Goal: Information Seeking & Learning: Check status

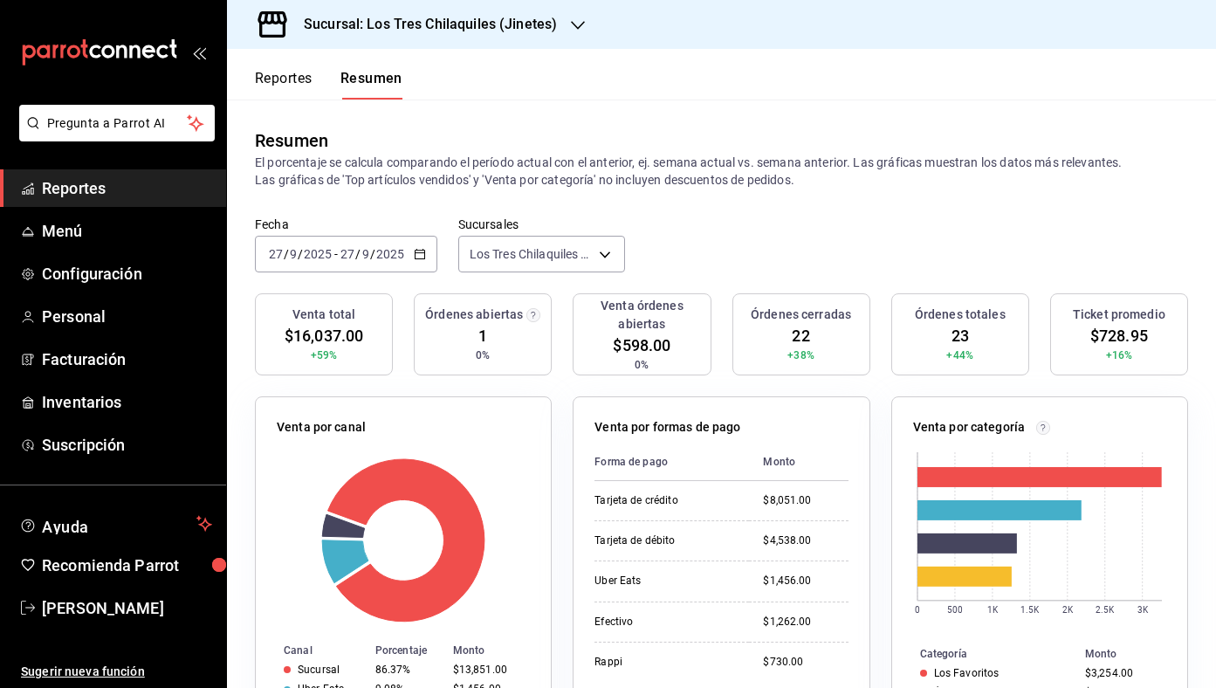
click at [279, 80] on button "Reportes" at bounding box center [284, 85] width 58 height 30
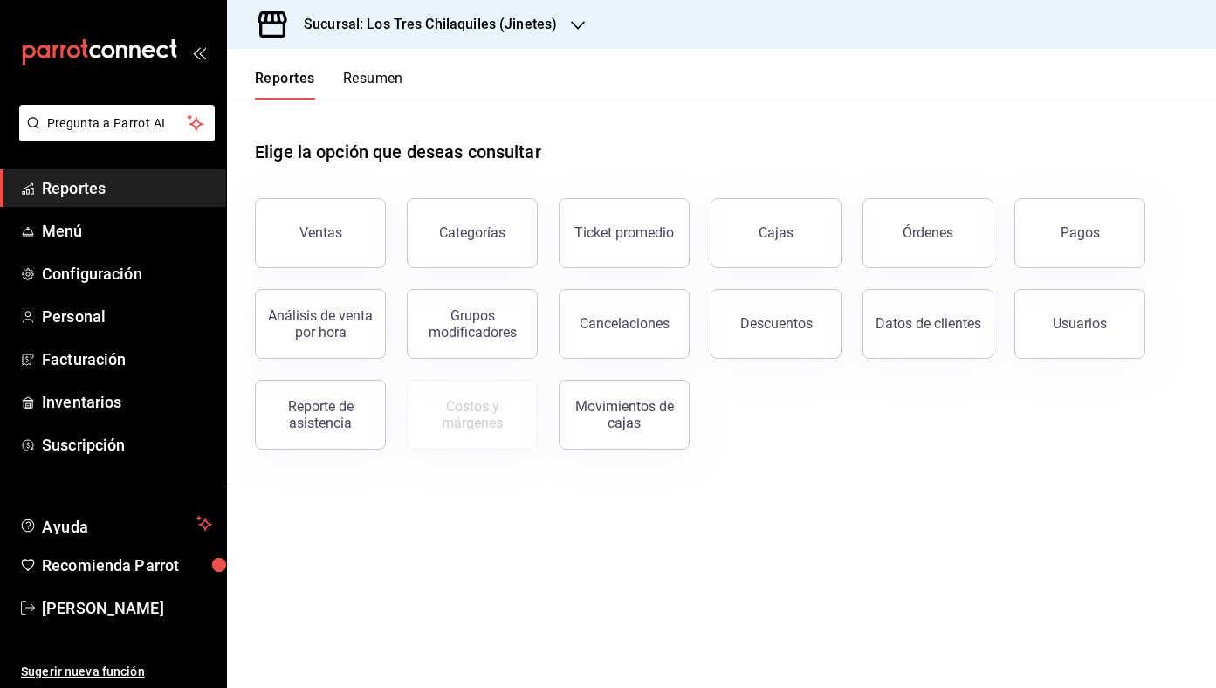
click at [359, 85] on button "Resumen" at bounding box center [373, 85] width 60 height 30
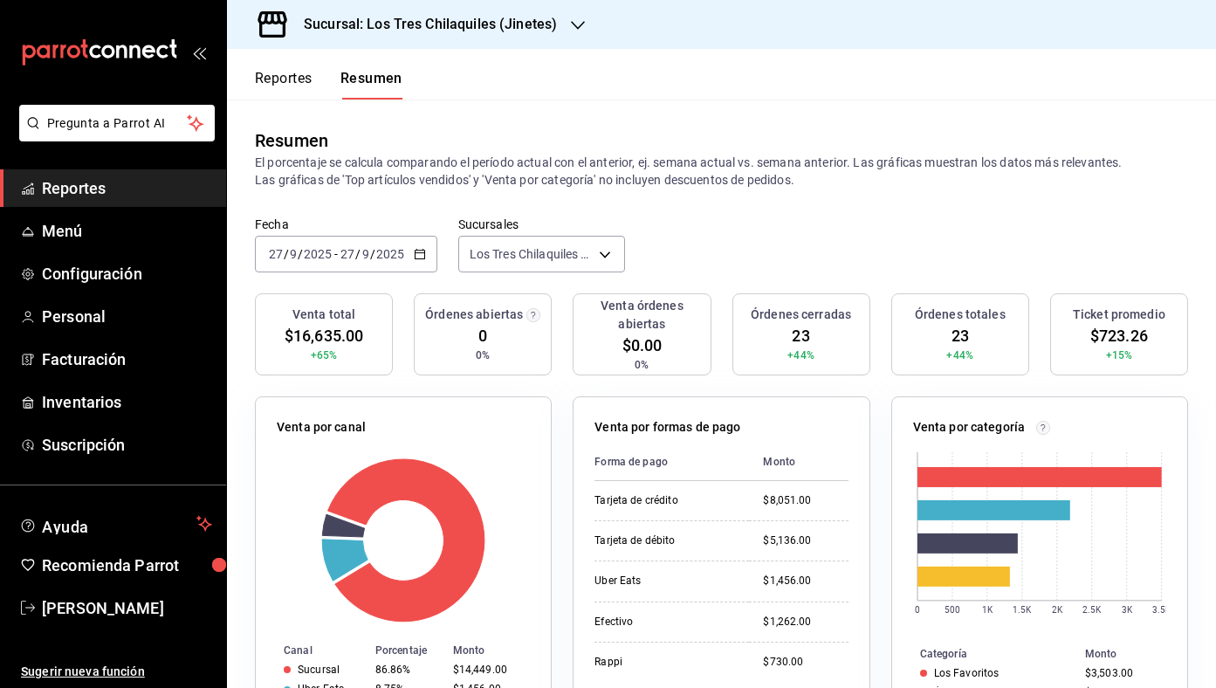
click at [292, 96] on button "Reportes" at bounding box center [284, 85] width 58 height 30
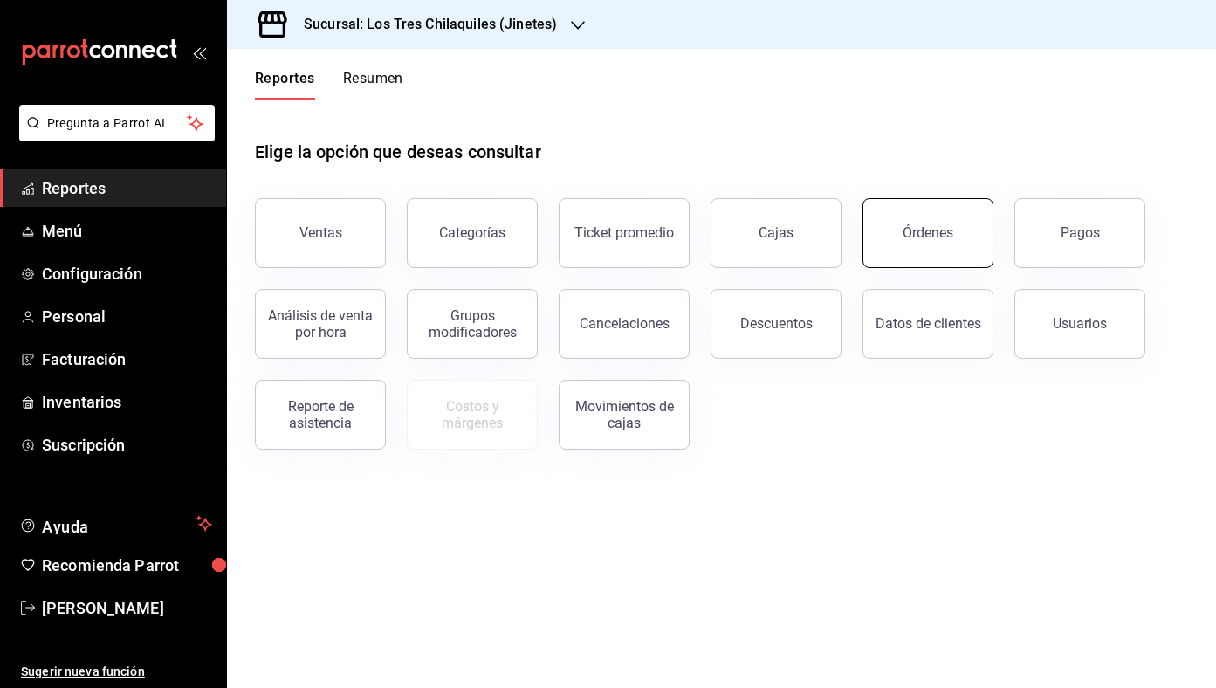
click at [946, 226] on div "Órdenes" at bounding box center [928, 232] width 51 height 17
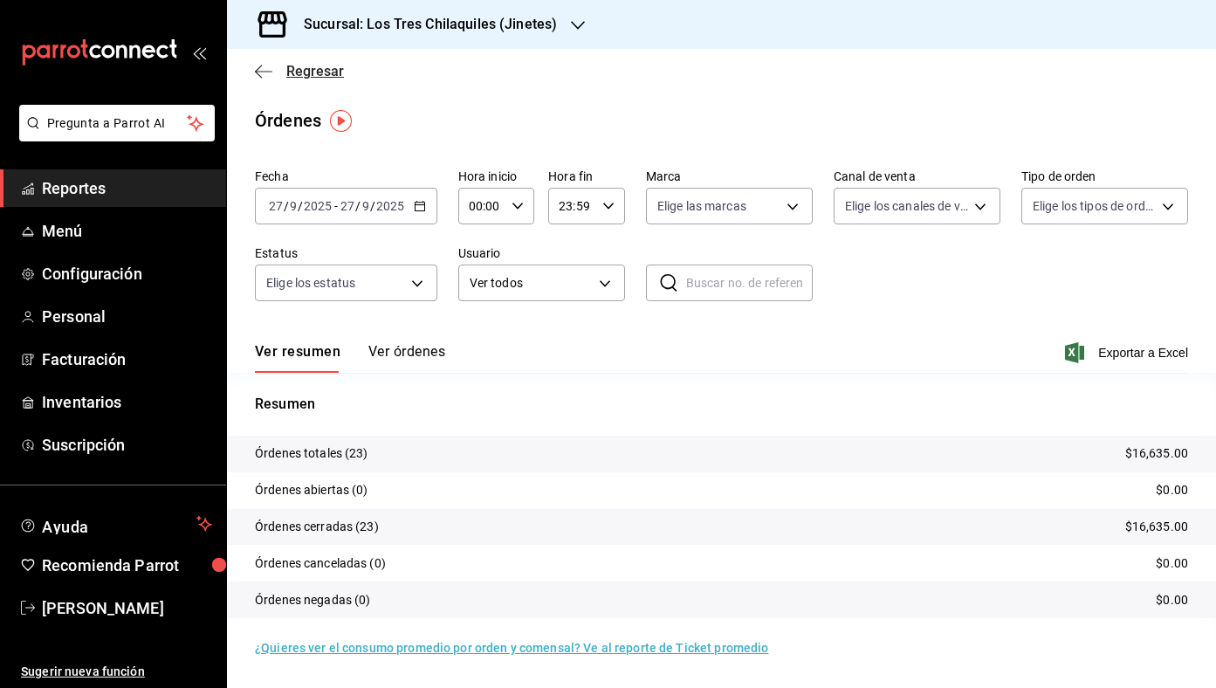
click at [315, 63] on span "Regresar" at bounding box center [315, 71] width 58 height 17
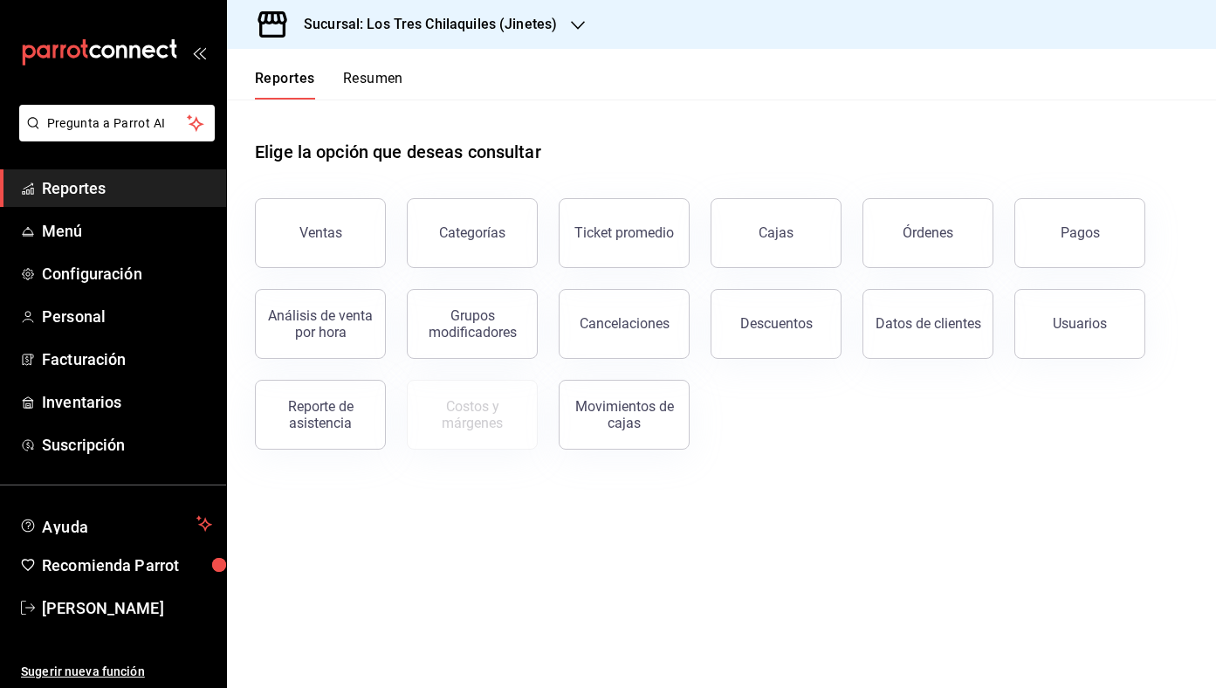
click at [368, 78] on button "Resumen" at bounding box center [373, 85] width 60 height 30
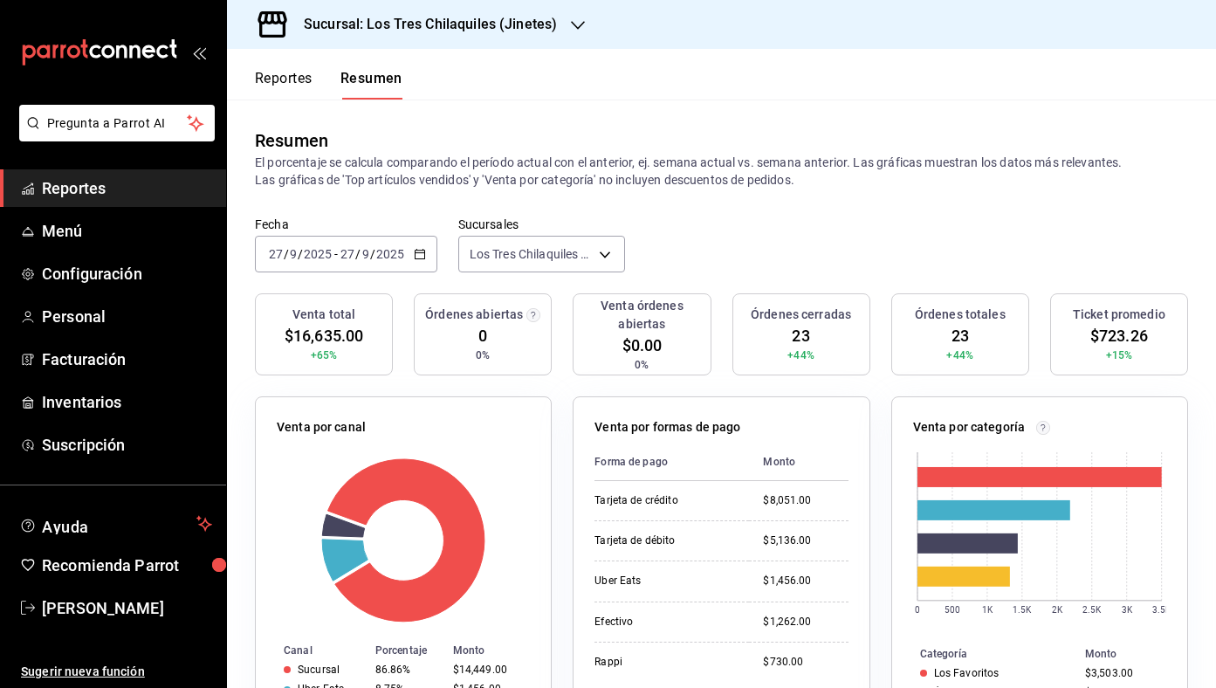
click at [272, 76] on button "Reportes" at bounding box center [284, 85] width 58 height 30
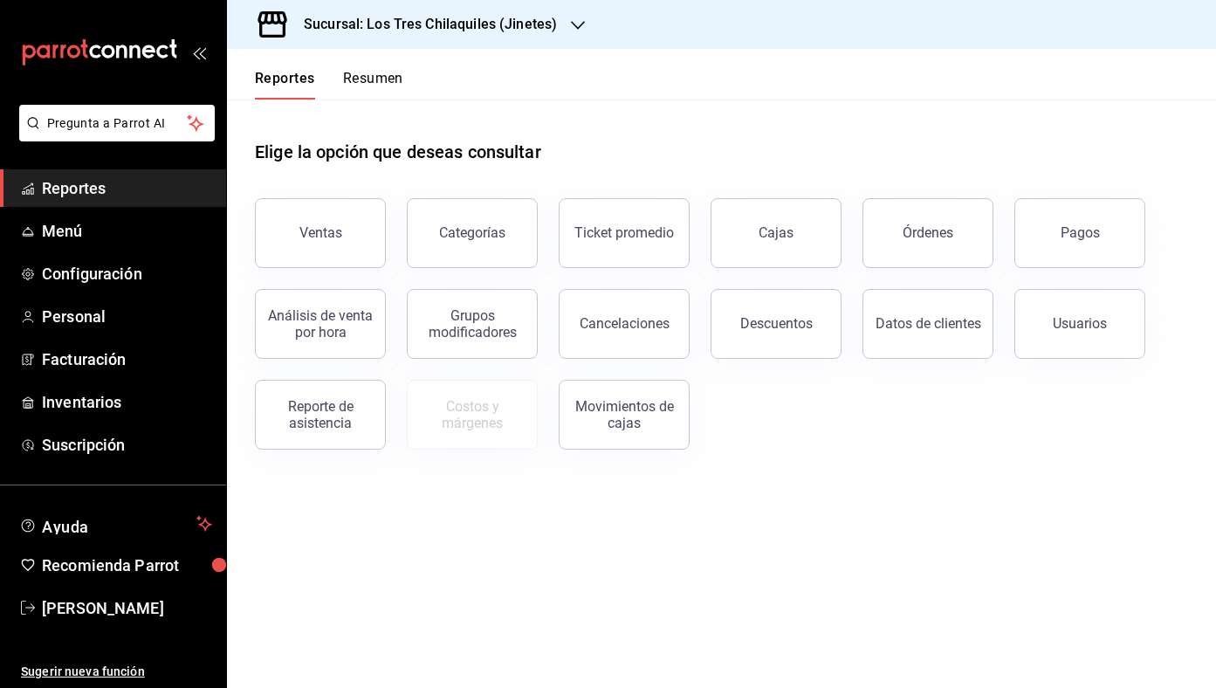
click at [402, 58] on div "Reportes Resumen" at bounding box center [315, 74] width 176 height 51
click at [375, 72] on button "Resumen" at bounding box center [373, 85] width 60 height 30
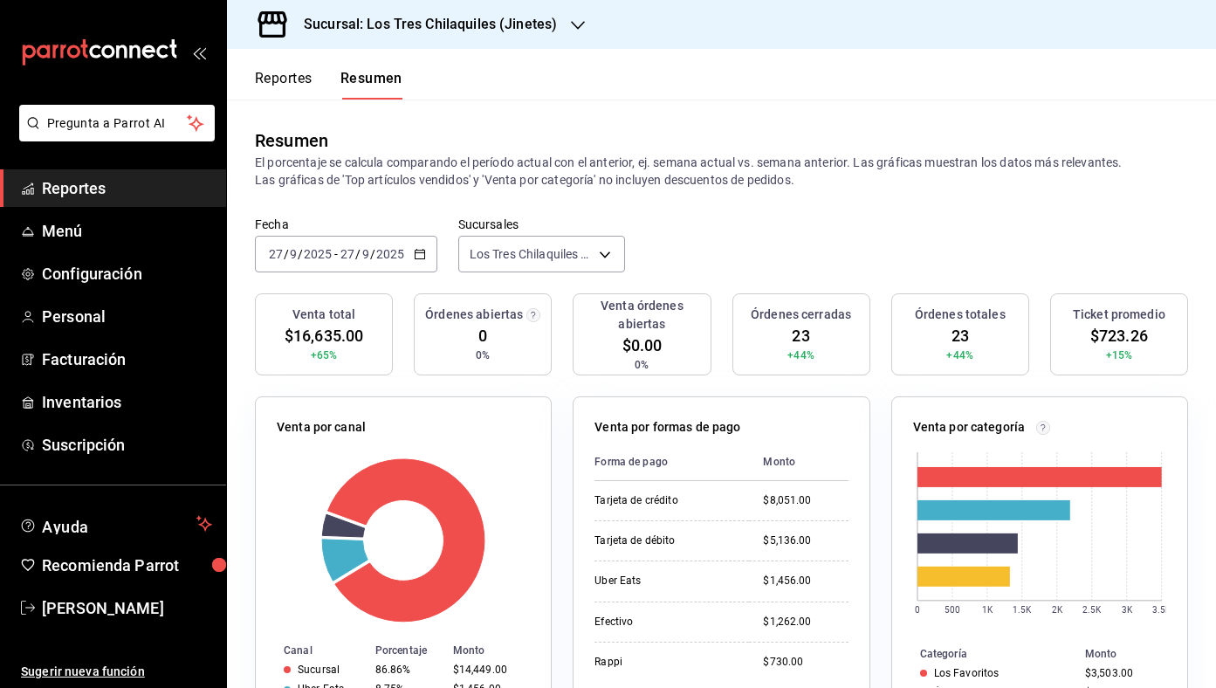
click at [287, 83] on button "Reportes" at bounding box center [284, 85] width 58 height 30
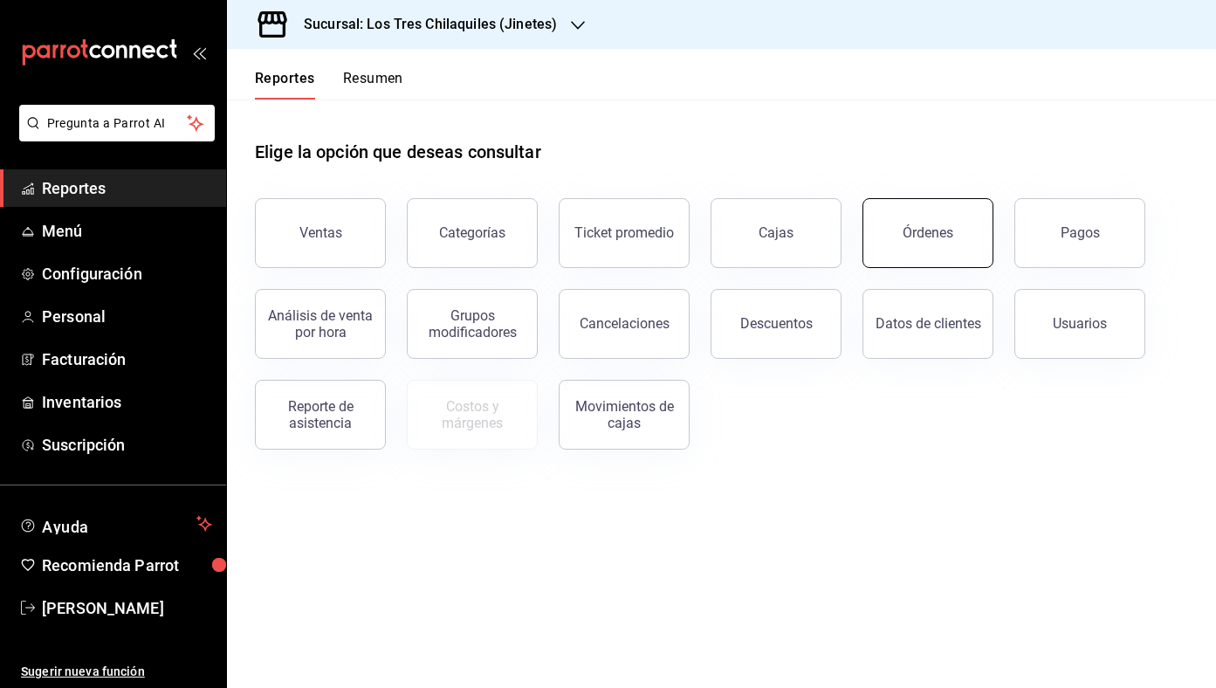
click at [938, 218] on button "Órdenes" at bounding box center [928, 233] width 131 height 70
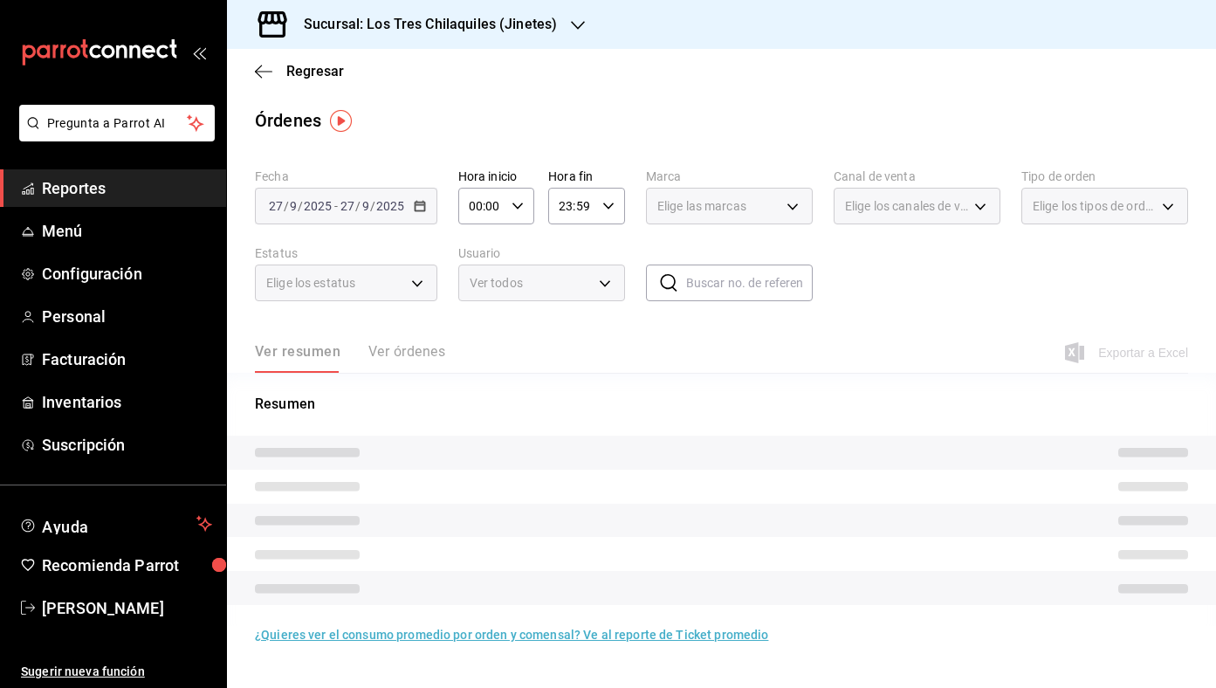
click at [1125, 213] on span "Elige los tipos de orden" at bounding box center [1094, 205] width 123 height 17
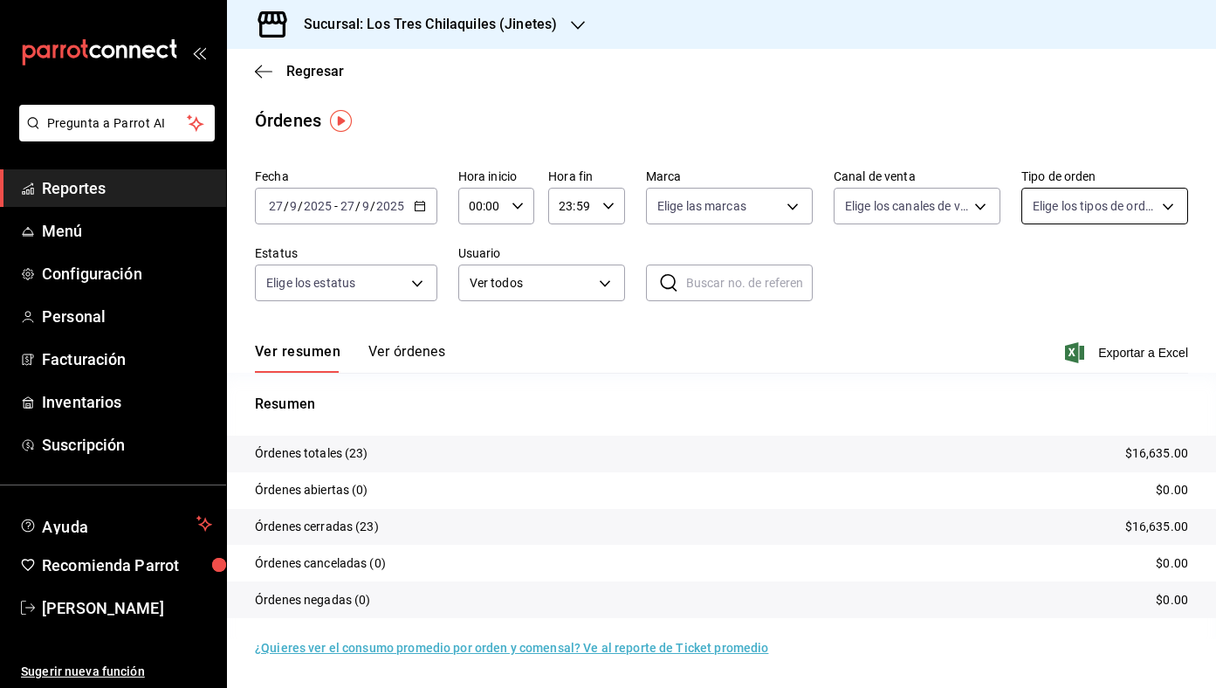
click at [1160, 217] on body "Pregunta a Parrot AI Reportes Menú Configuración Personal Facturación Inventari…" at bounding box center [608, 344] width 1216 height 688
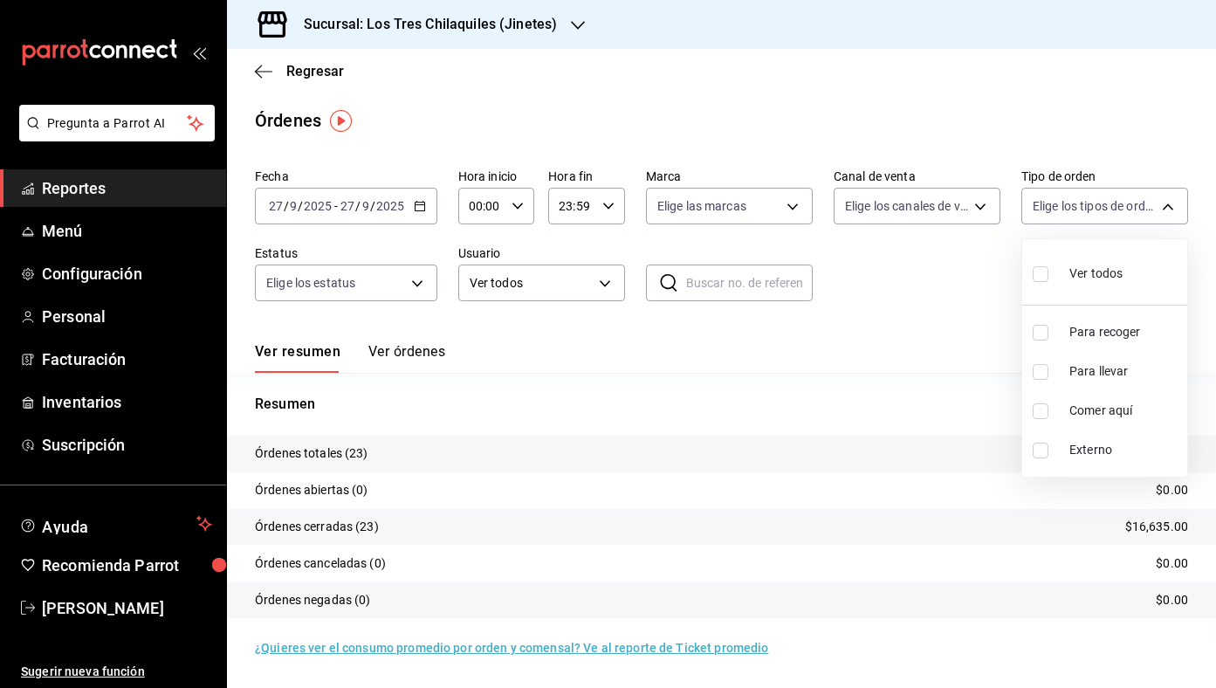
click at [1114, 408] on span "Comer aquí" at bounding box center [1124, 411] width 111 height 18
type input "56f71dbc-c776-499c-b0d1-bf469380f4b3"
checkbox input "true"
click at [934, 340] on div at bounding box center [608, 344] width 1216 height 688
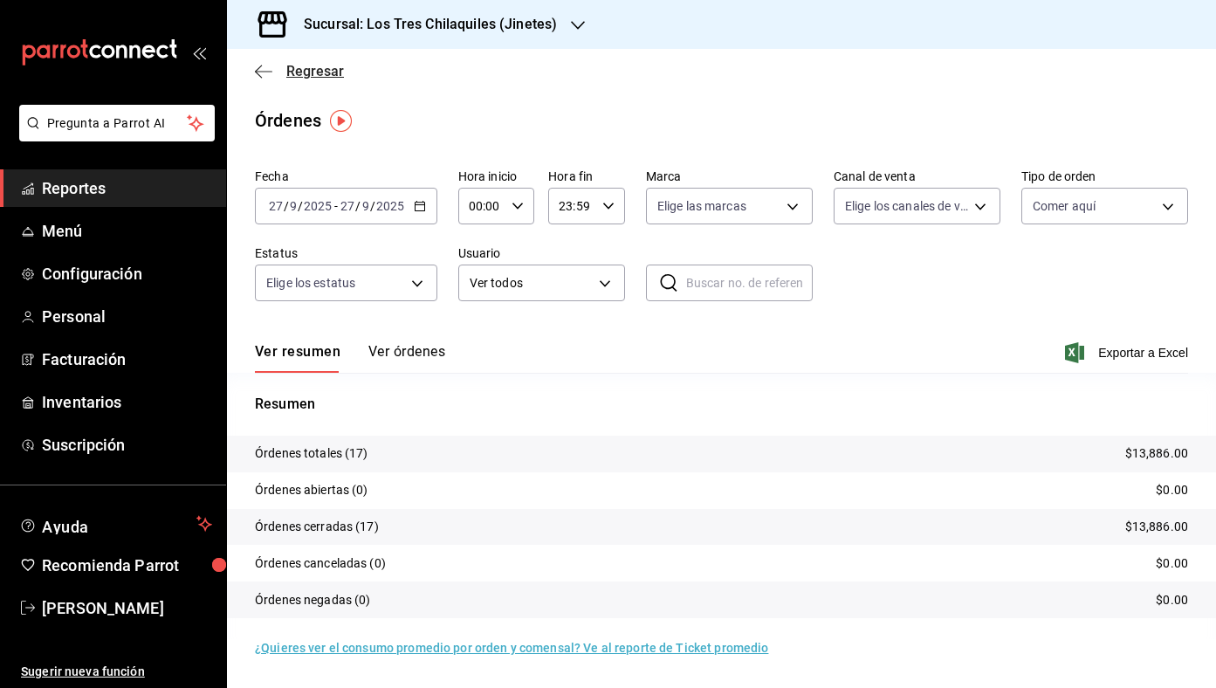
click at [331, 75] on span "Regresar" at bounding box center [315, 71] width 58 height 17
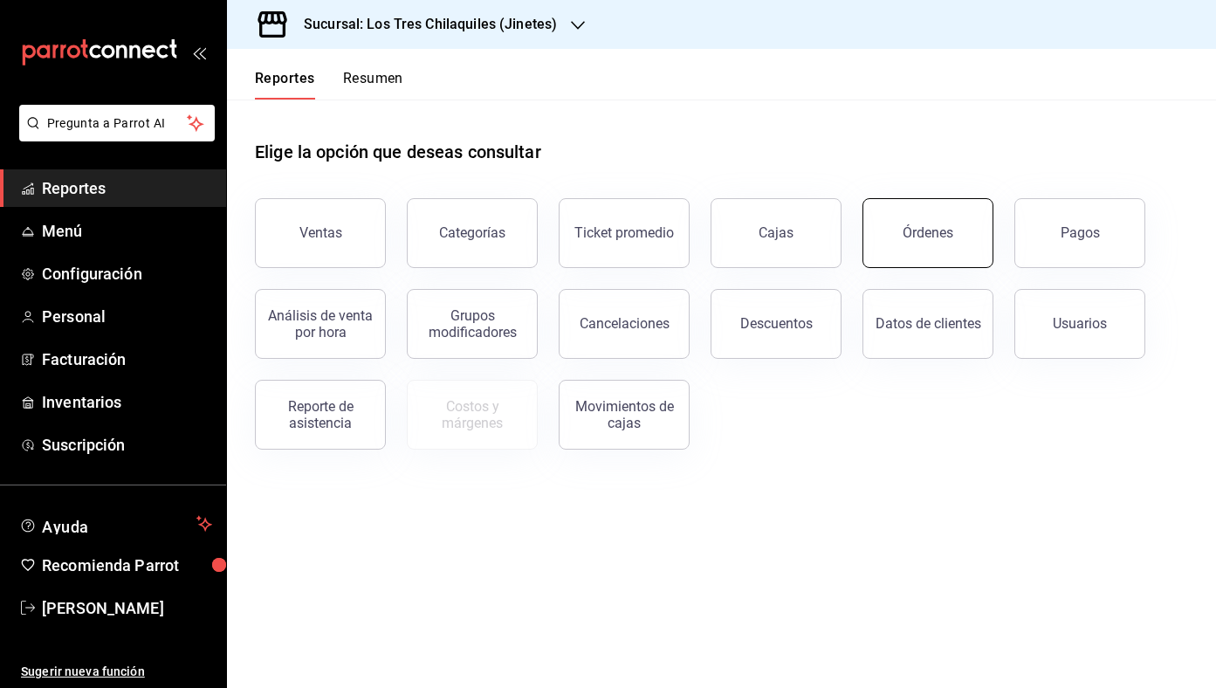
click at [921, 237] on div "Órdenes" at bounding box center [928, 232] width 51 height 17
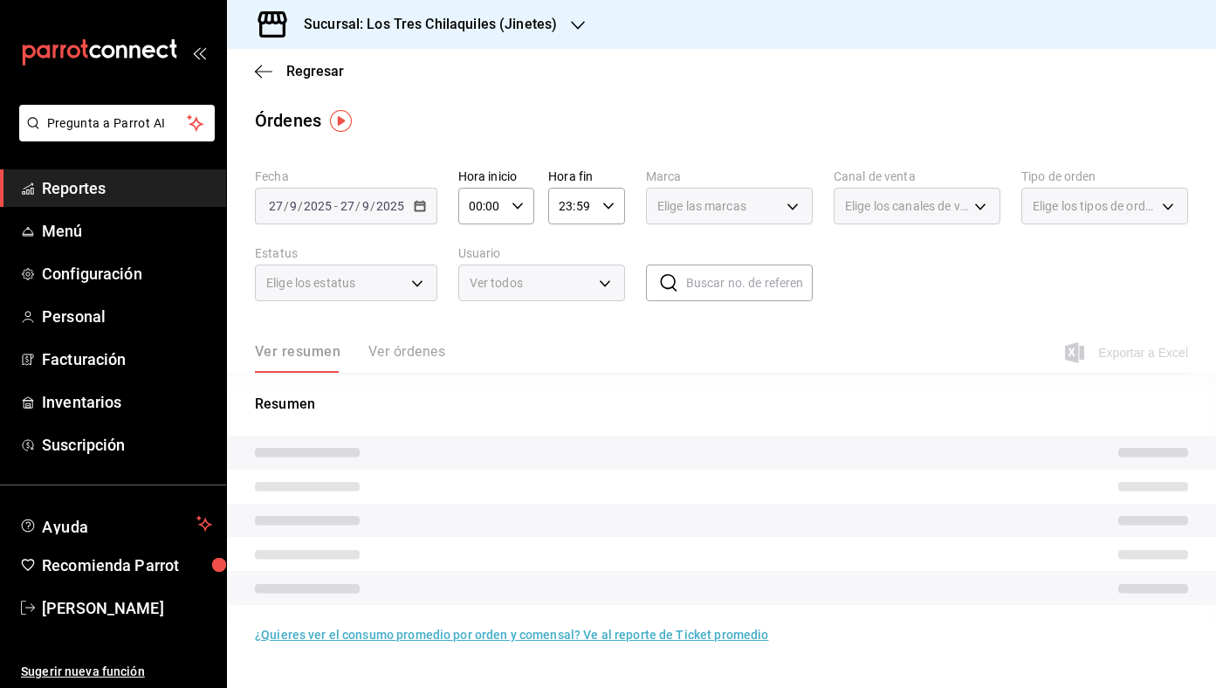
click at [325, 80] on div "Regresar" at bounding box center [721, 71] width 989 height 45
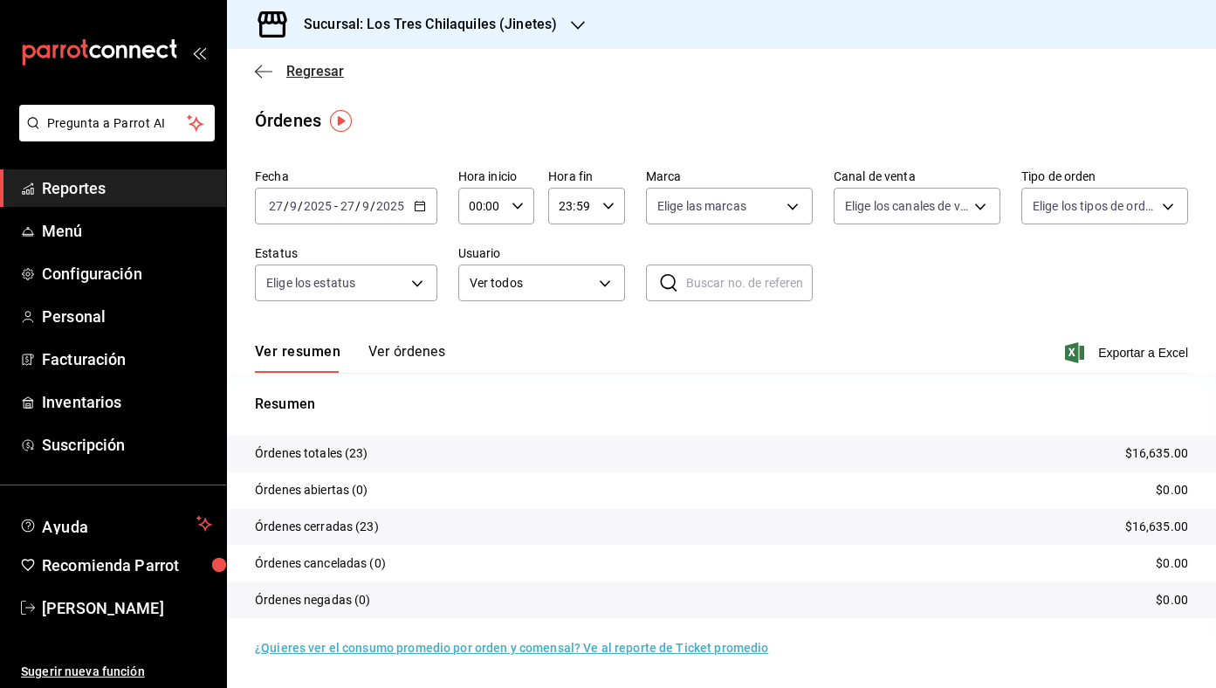
click at [334, 66] on span "Regresar" at bounding box center [315, 71] width 58 height 17
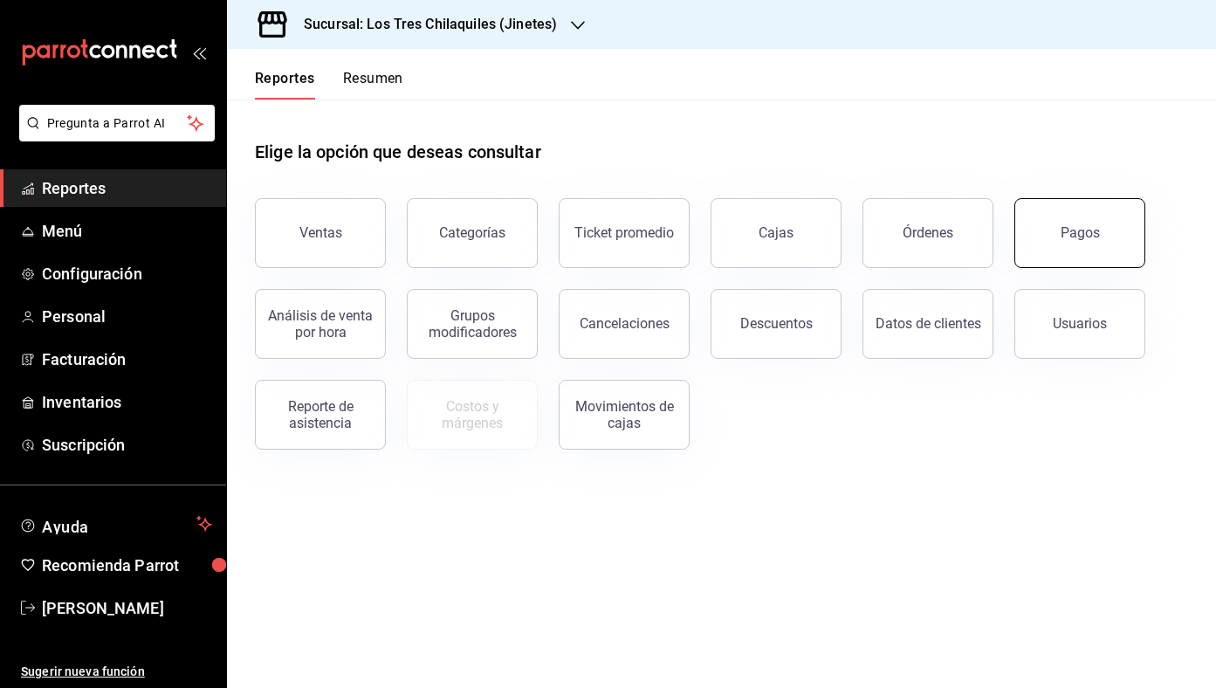
click at [1113, 245] on button "Pagos" at bounding box center [1079, 233] width 131 height 70
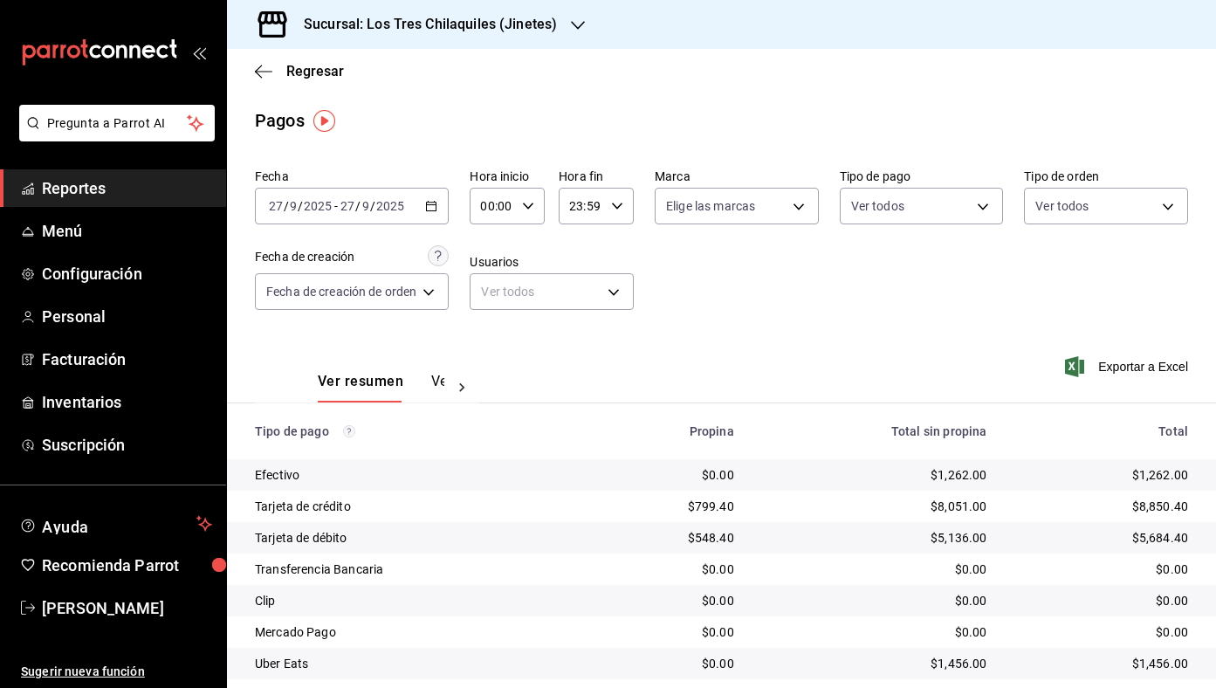
click at [1121, 228] on div "Fecha [DATE] [DATE] - [DATE] [DATE] Hora inicio 00:00 Hora inicio Hora fin 23:5…" at bounding box center [721, 246] width 933 height 169
click at [1121, 217] on body "Pregunta a Parrot AI Reportes Menú Configuración Personal Facturación Inventari…" at bounding box center [608, 344] width 1216 height 688
click at [1094, 404] on span "Comer aquí" at bounding box center [1126, 411] width 107 height 18
type input "56f71dbc-c776-499c-b0d1-bf469380f4b3"
checkbox input "true"
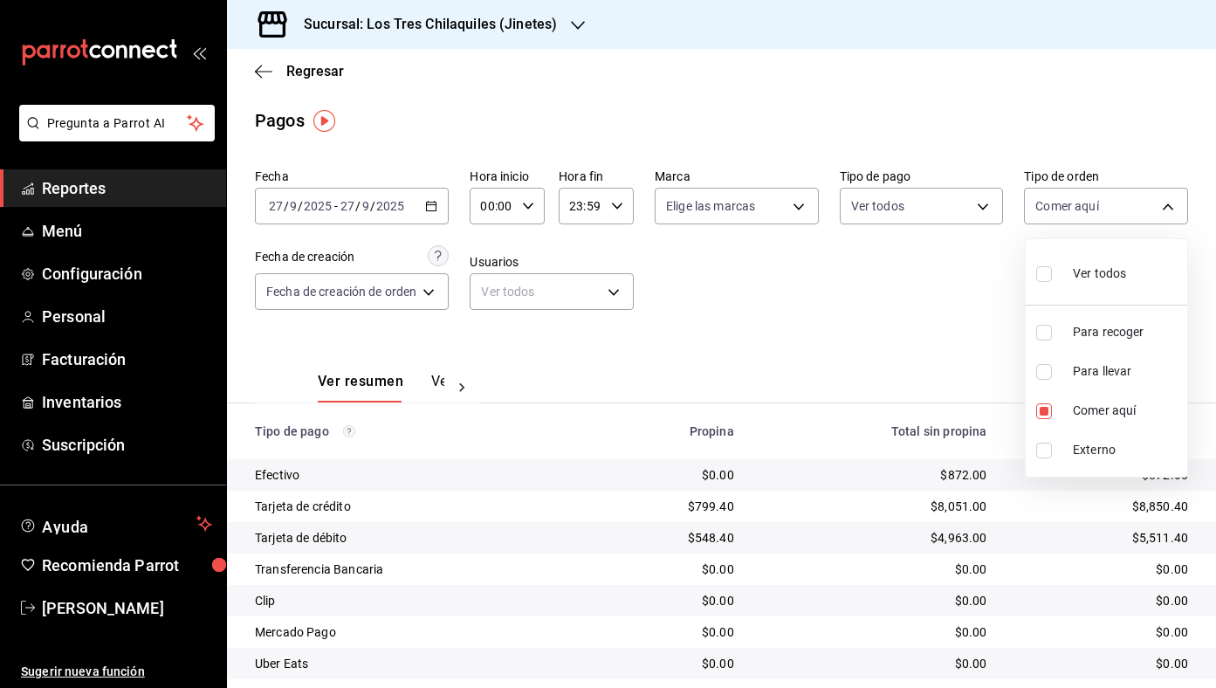
click at [870, 328] on div at bounding box center [608, 344] width 1216 height 688
click at [340, 69] on span "Regresar" at bounding box center [315, 71] width 58 height 17
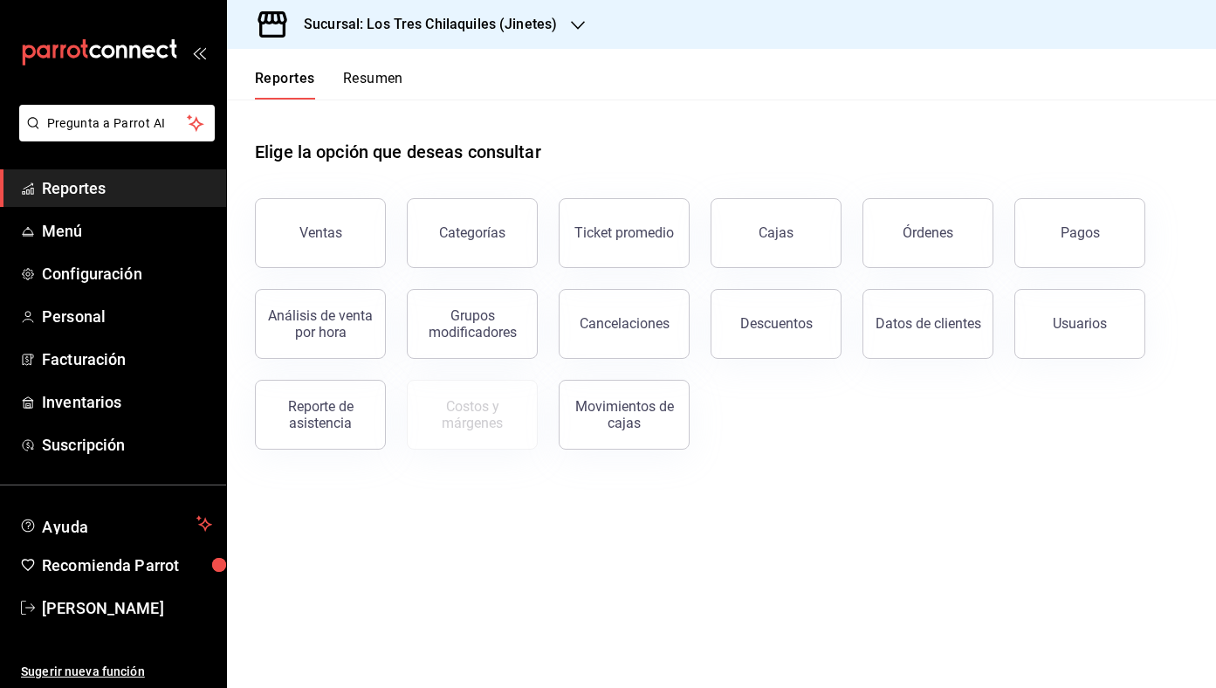
click at [383, 76] on button "Resumen" at bounding box center [373, 85] width 60 height 30
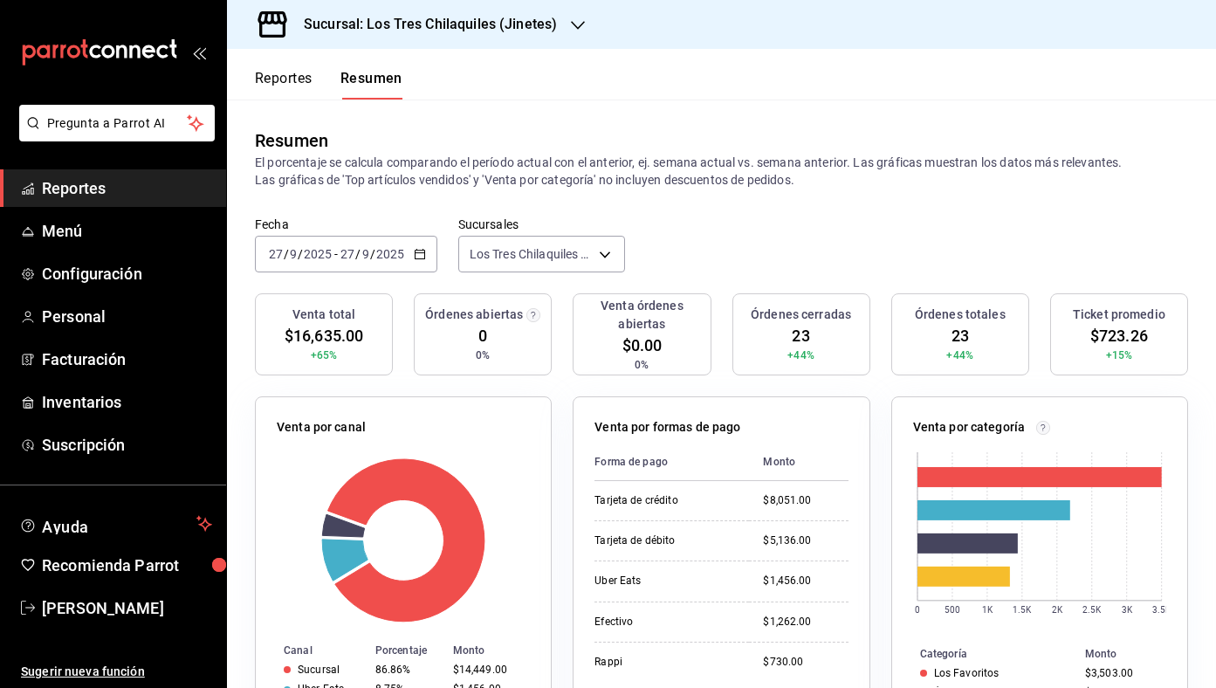
click at [417, 265] on div "[DATE] [DATE] - [DATE] [DATE]" at bounding box center [346, 254] width 182 height 37
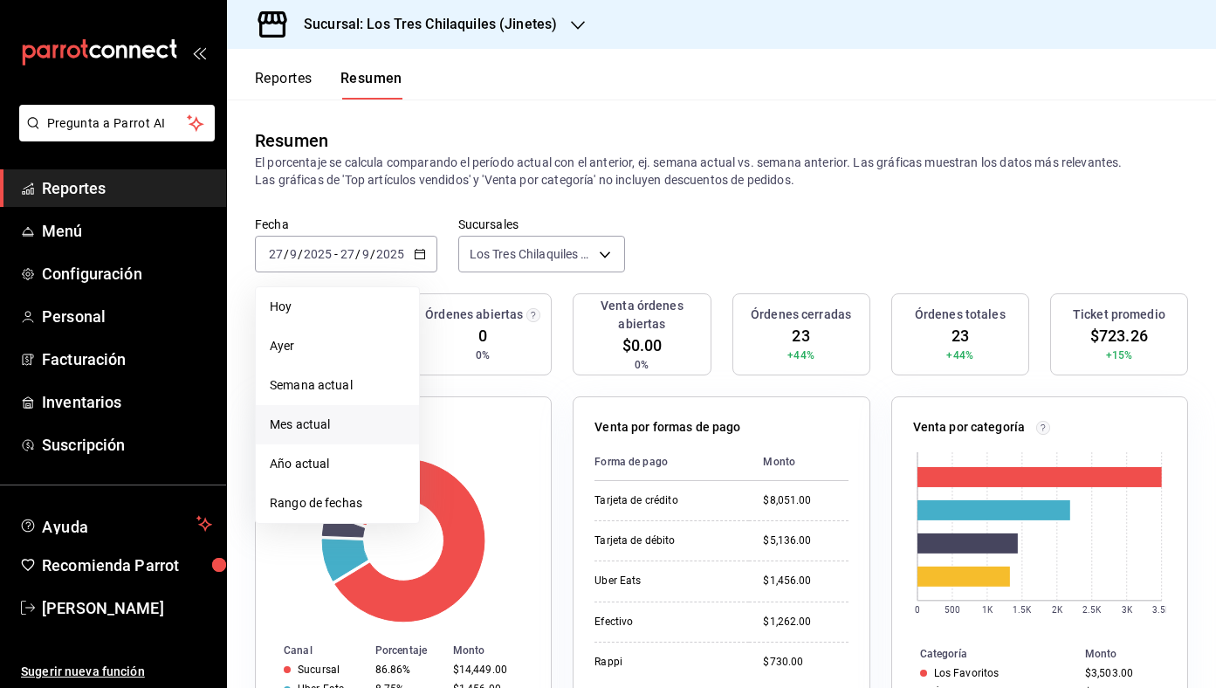
click at [355, 426] on span "Mes actual" at bounding box center [337, 425] width 135 height 18
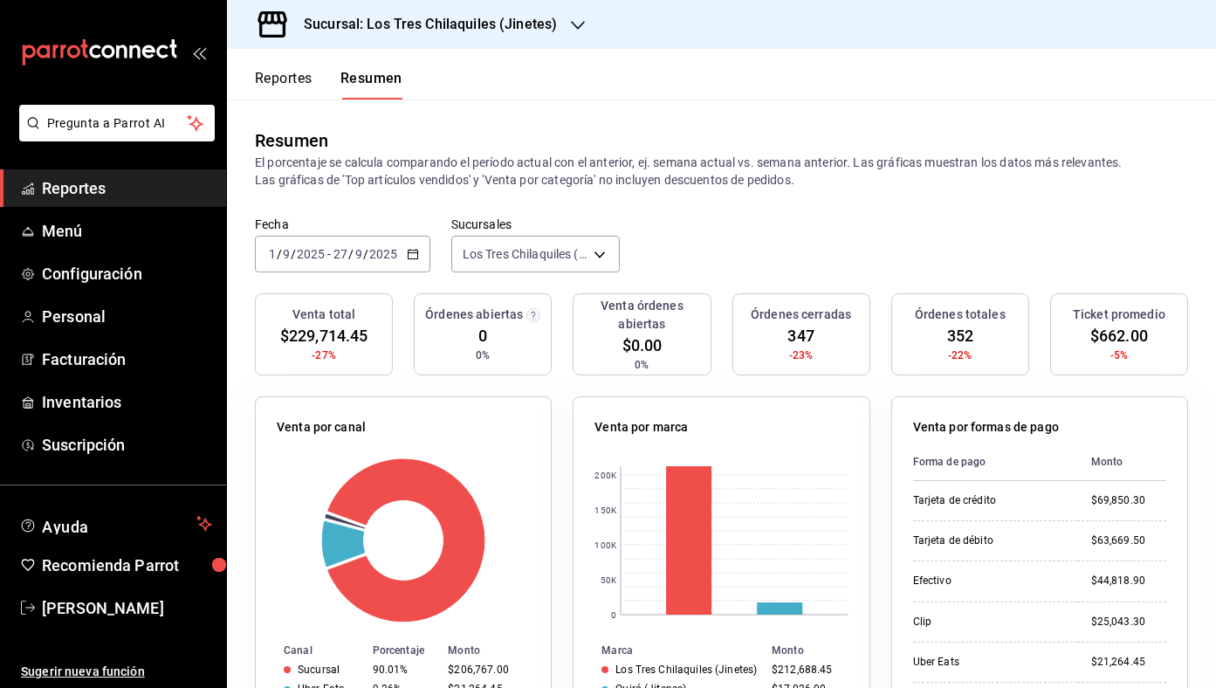
click at [420, 257] on div "[DATE] [DATE] - [DATE] [DATE]" at bounding box center [342, 254] width 175 height 37
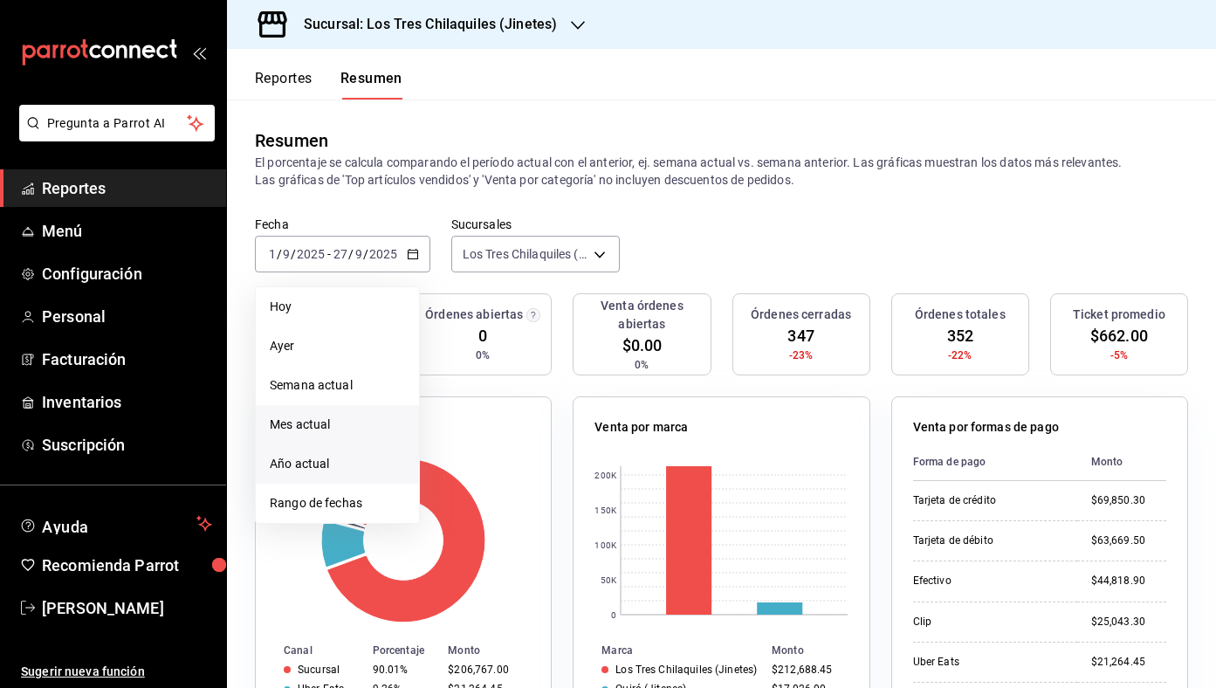
click at [361, 460] on span "Año actual" at bounding box center [337, 464] width 135 height 18
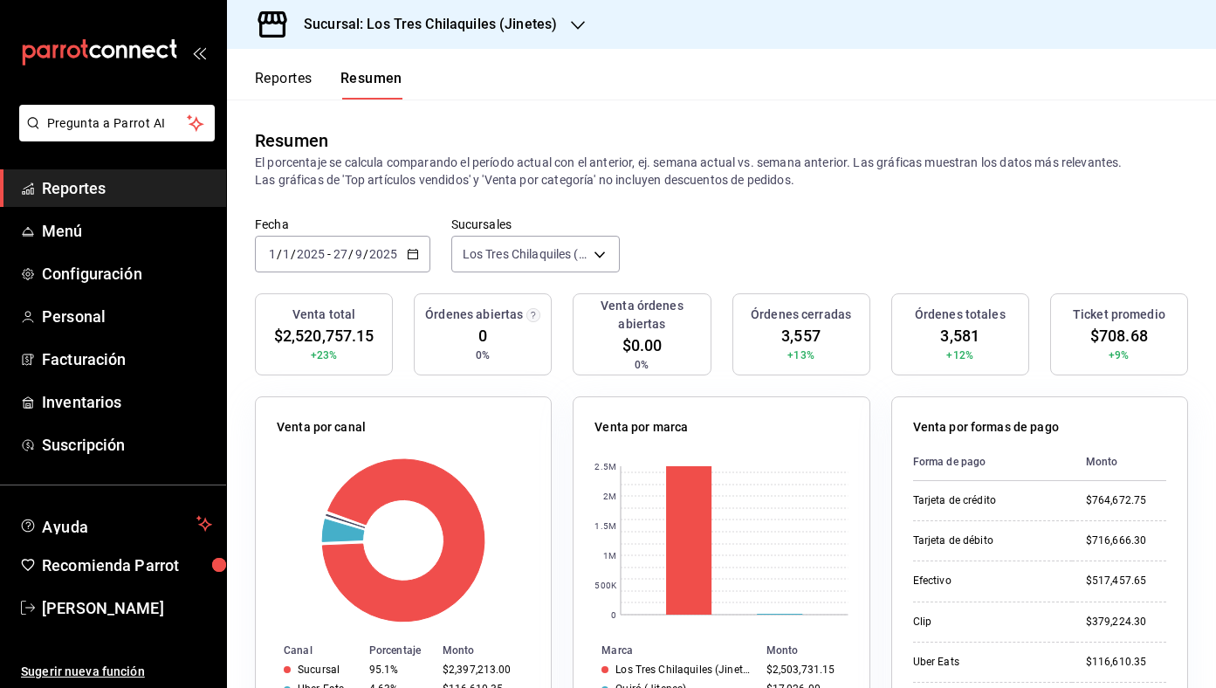
click at [279, 92] on button "Reportes" at bounding box center [284, 85] width 58 height 30
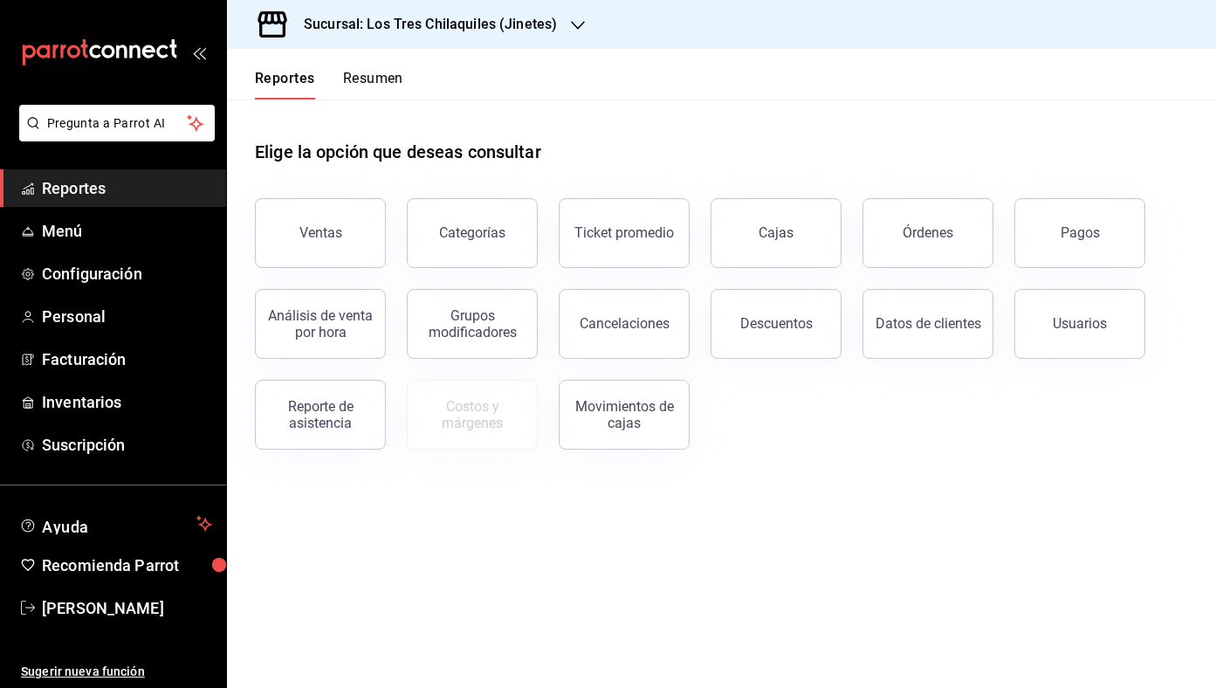
click at [377, 84] on button "Resumen" at bounding box center [373, 85] width 60 height 30
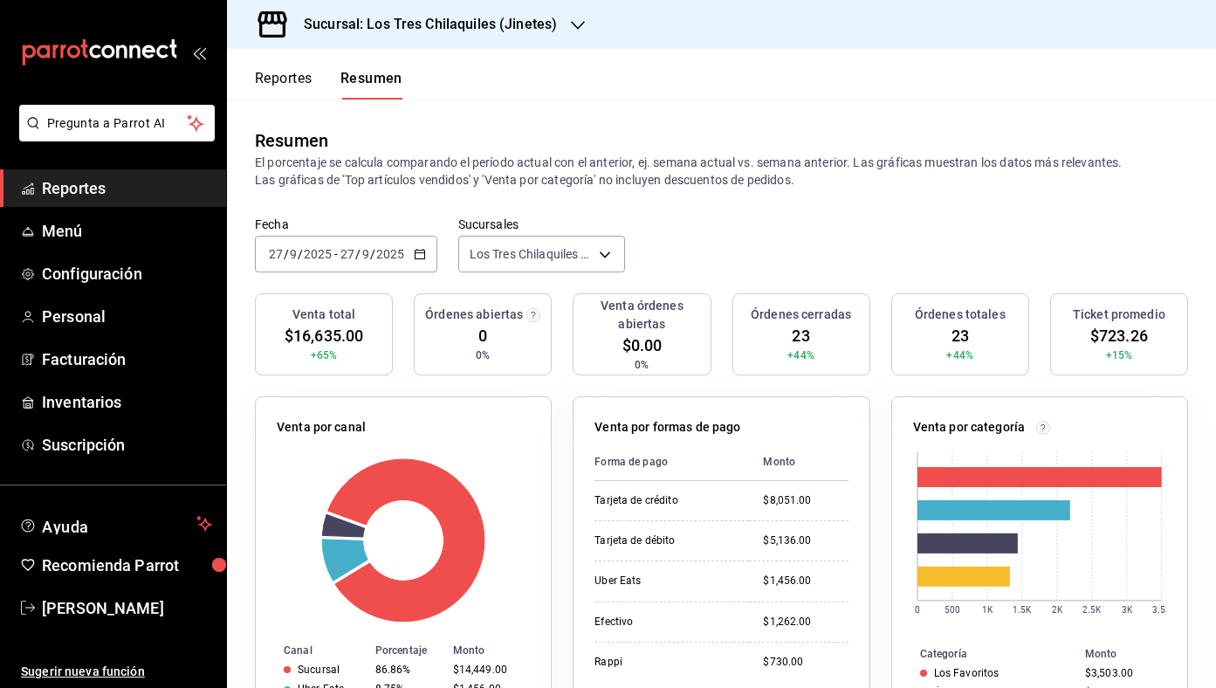
scroll to position [491, 0]
